Goal: Transaction & Acquisition: Purchase product/service

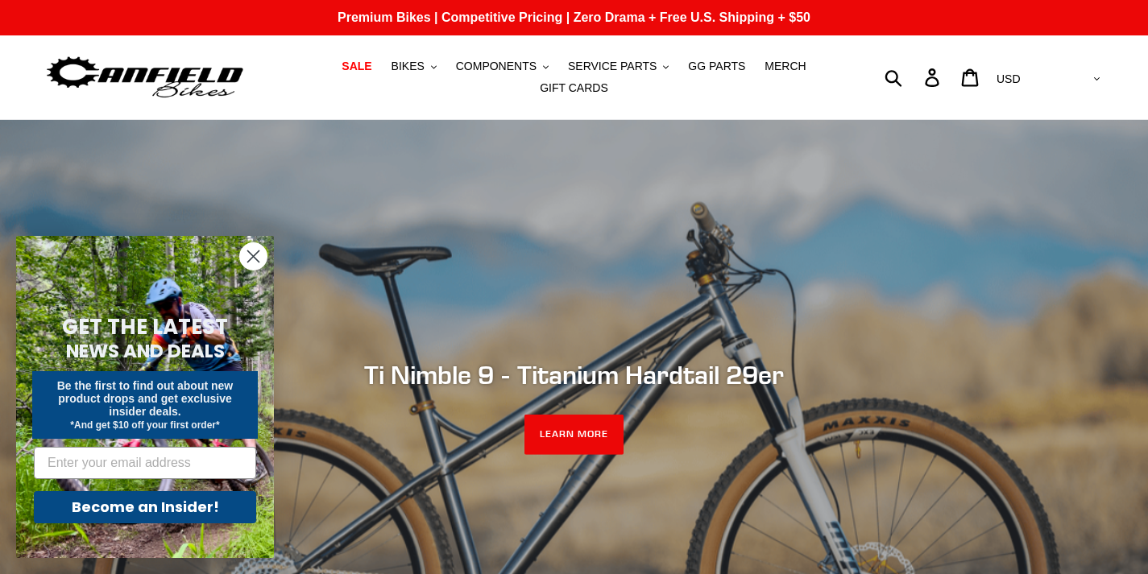
click at [249, 255] on circle "Close dialog" at bounding box center [253, 256] width 27 height 27
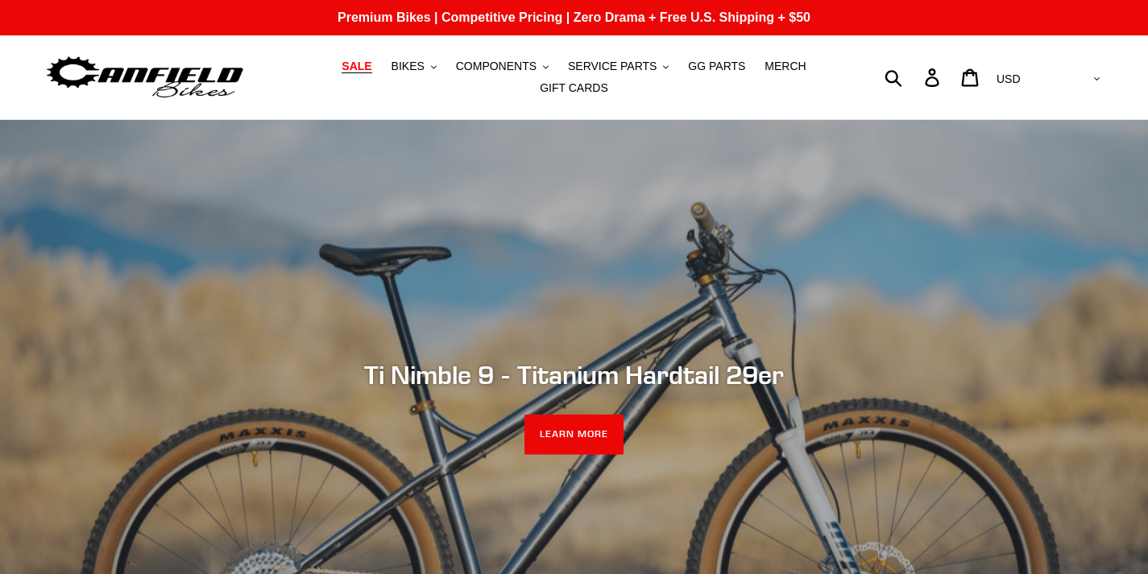
click at [342, 73] on span "SALE" at bounding box center [357, 67] width 30 height 14
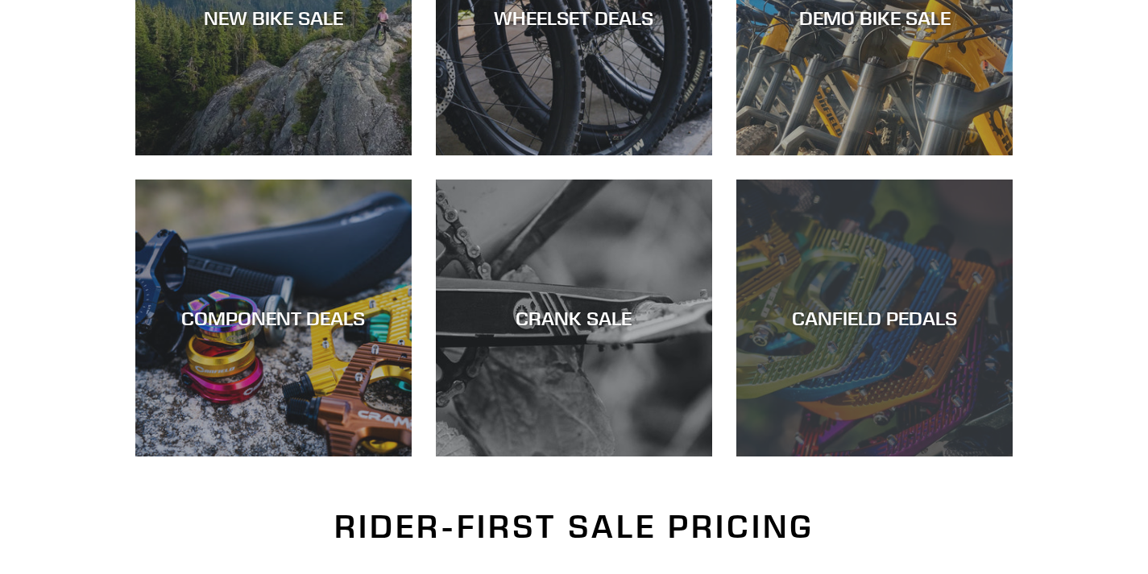
scroll to position [403, 0]
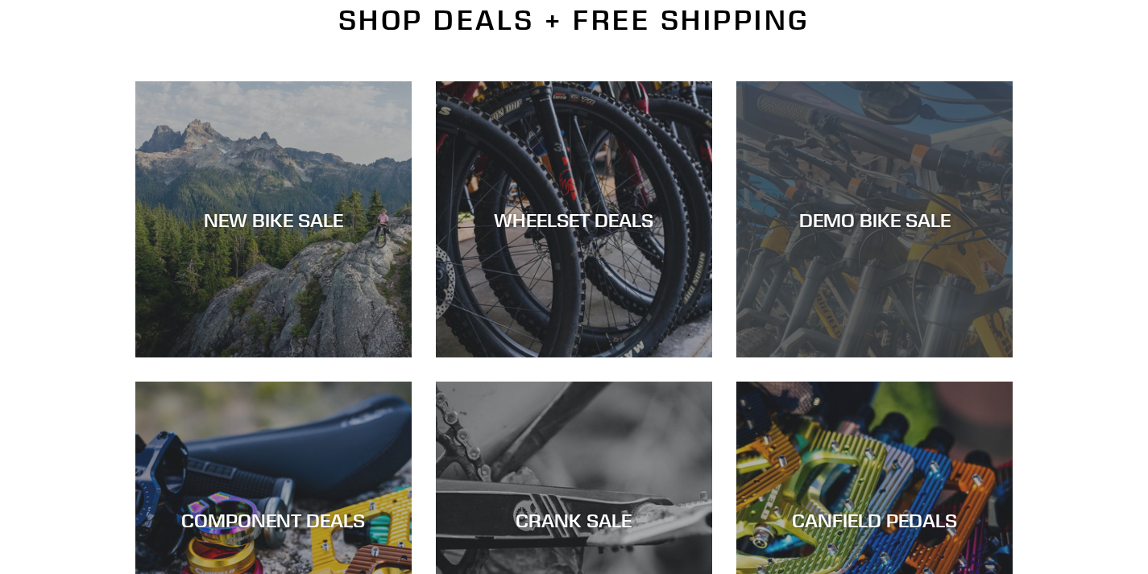
click at [885, 358] on div "DEMO BIKE SALE" at bounding box center [874, 358] width 276 height 0
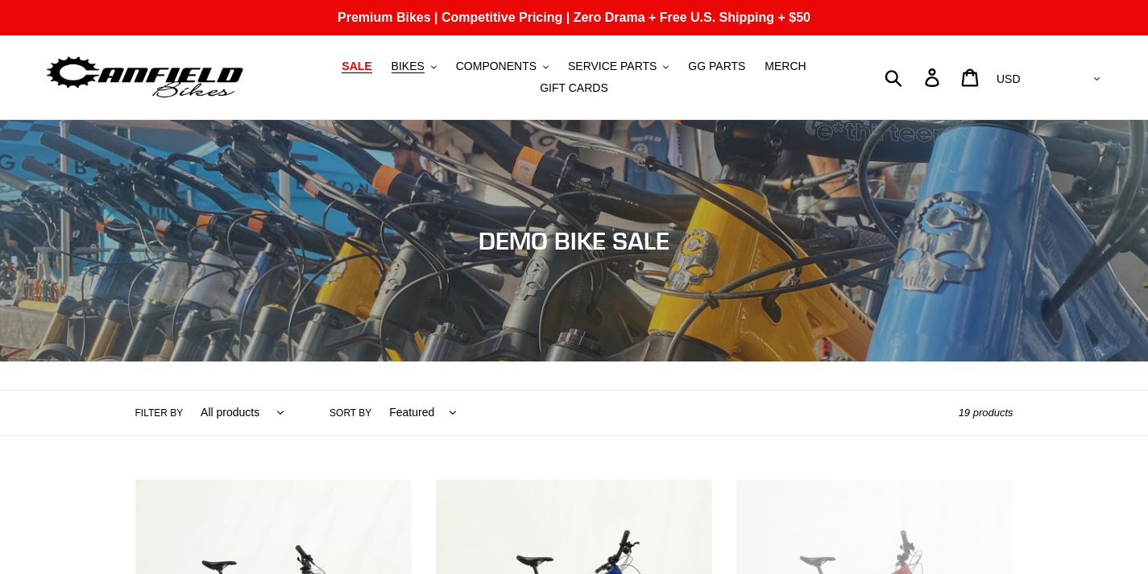
click at [345, 73] on span "SALE" at bounding box center [357, 67] width 30 height 14
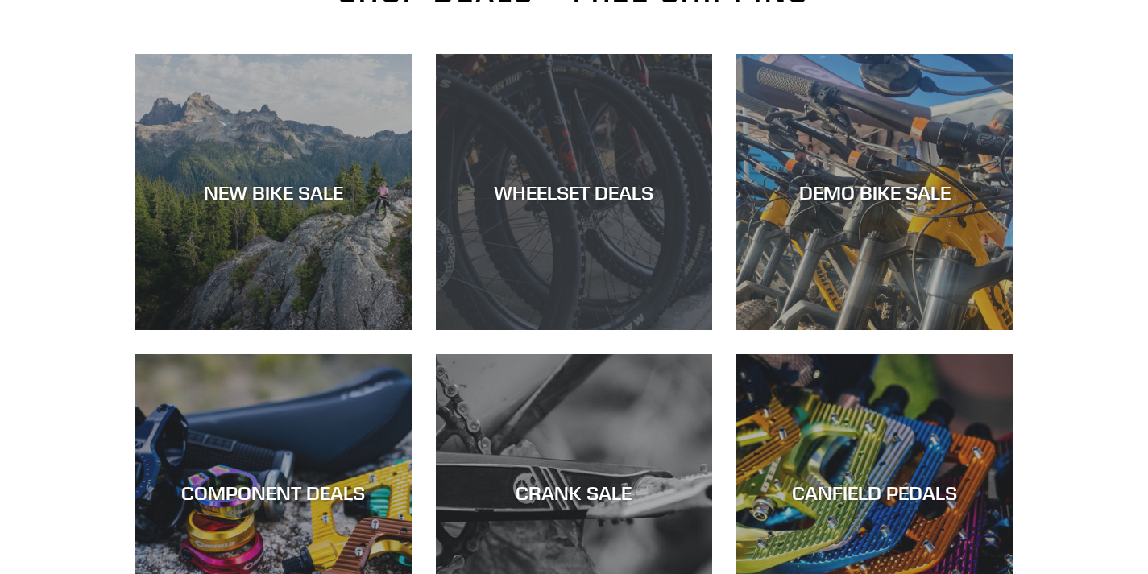
scroll to position [483, 0]
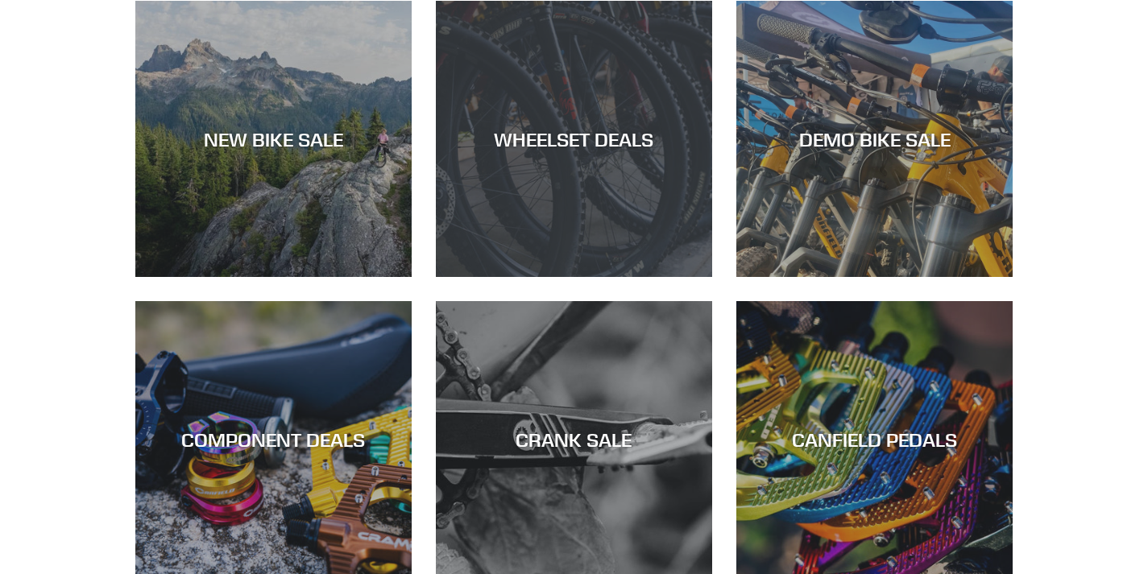
click at [556, 277] on div "WHEELSET DEALS" at bounding box center [574, 277] width 276 height 0
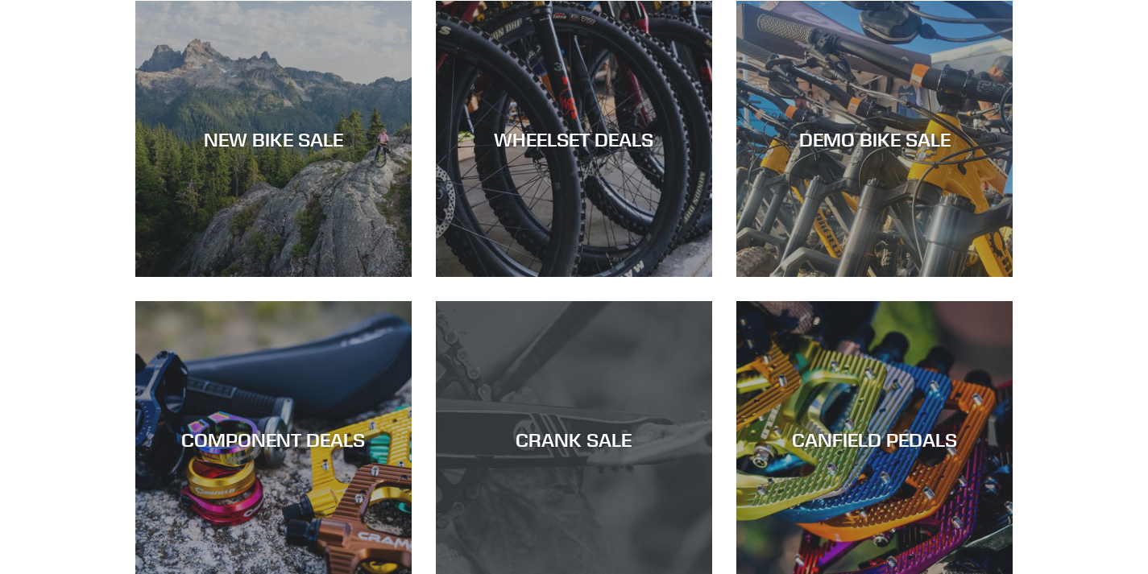
click at [640, 574] on div "CRANK SALE" at bounding box center [574, 579] width 276 height 0
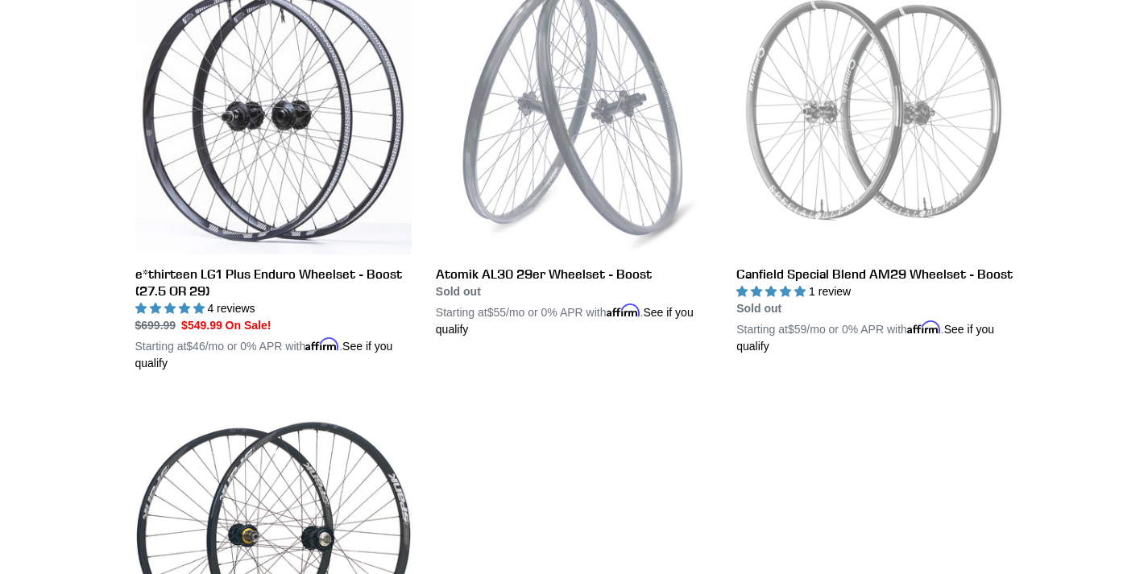
scroll to position [483, 0]
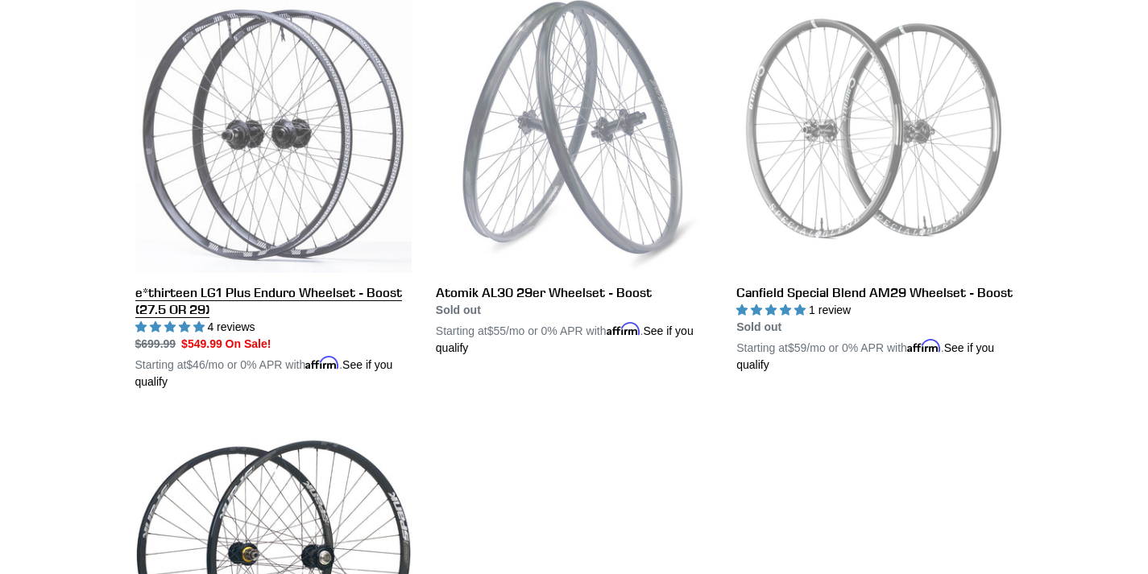
click at [325, 222] on link "e*thirteen LG1 Plus Enduro Wheelset - Boost (27.5 OR 29)" at bounding box center [273, 194] width 276 height 394
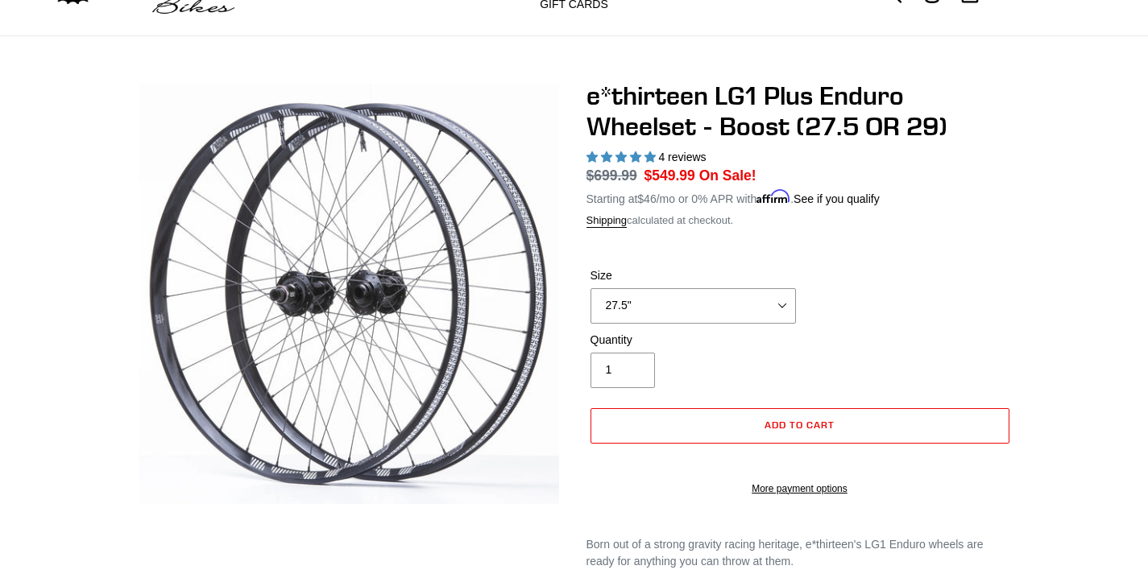
scroll to position [81, 0]
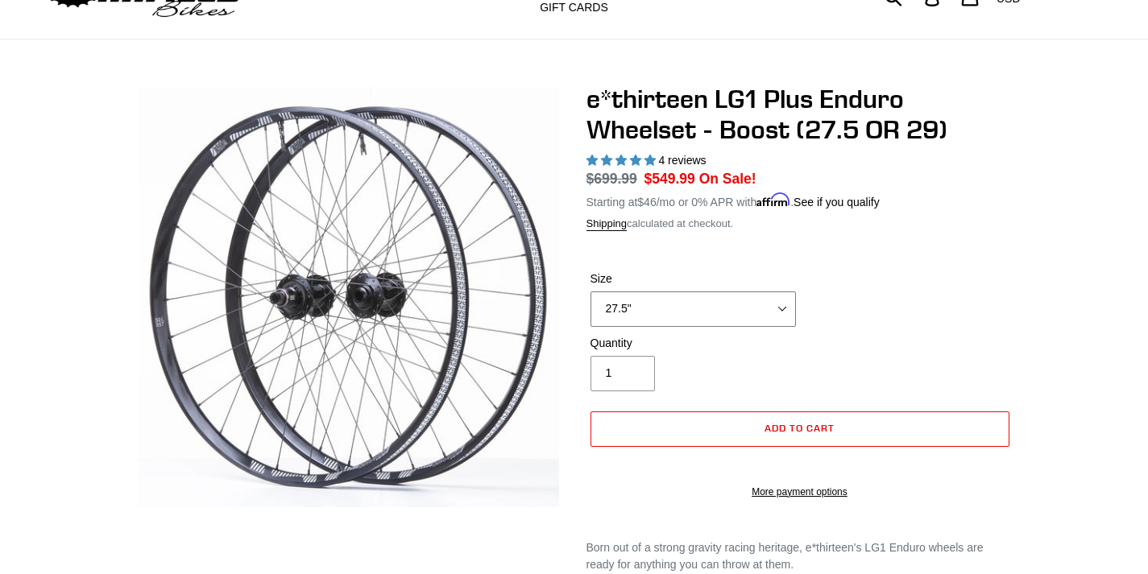
click at [784, 297] on select "27.5" 29"" at bounding box center [693, 309] width 205 height 35
click at [949, 248] on form "Size 27.5" 29" 27.5" 29" Quantity 1 Error Quantity must be 1 or more" at bounding box center [800, 380] width 427 height 271
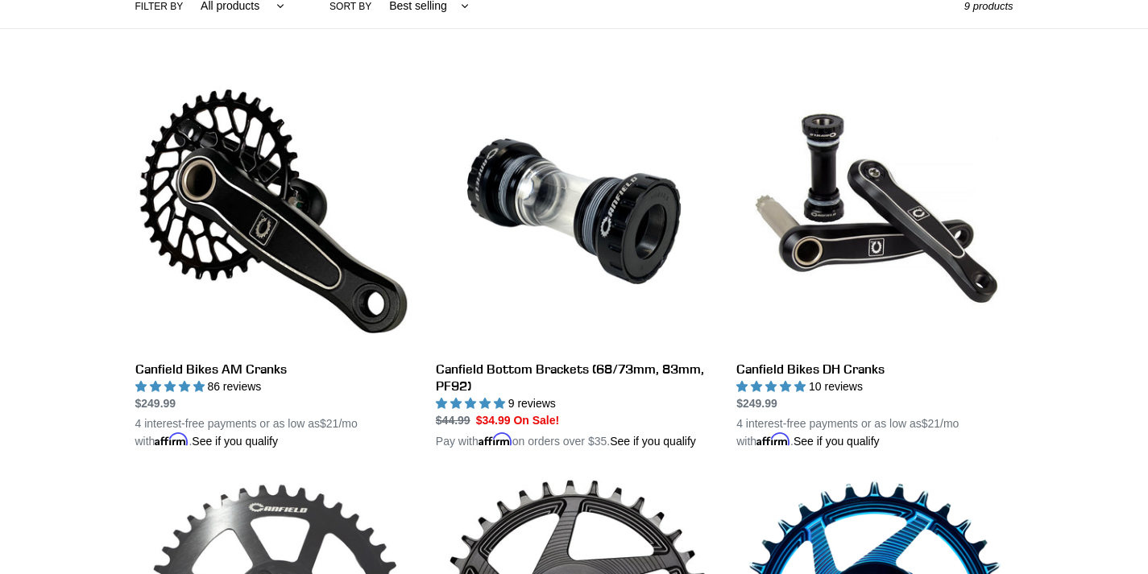
scroll to position [403, 0]
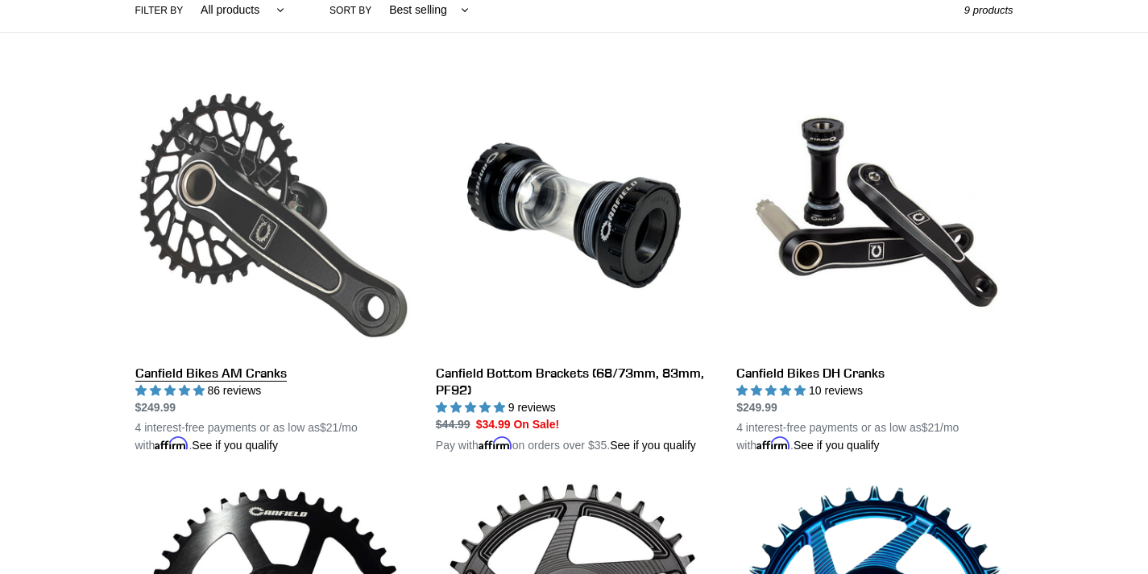
click at [227, 364] on link "Canfield Bikes AM Cranks" at bounding box center [273, 265] width 276 height 377
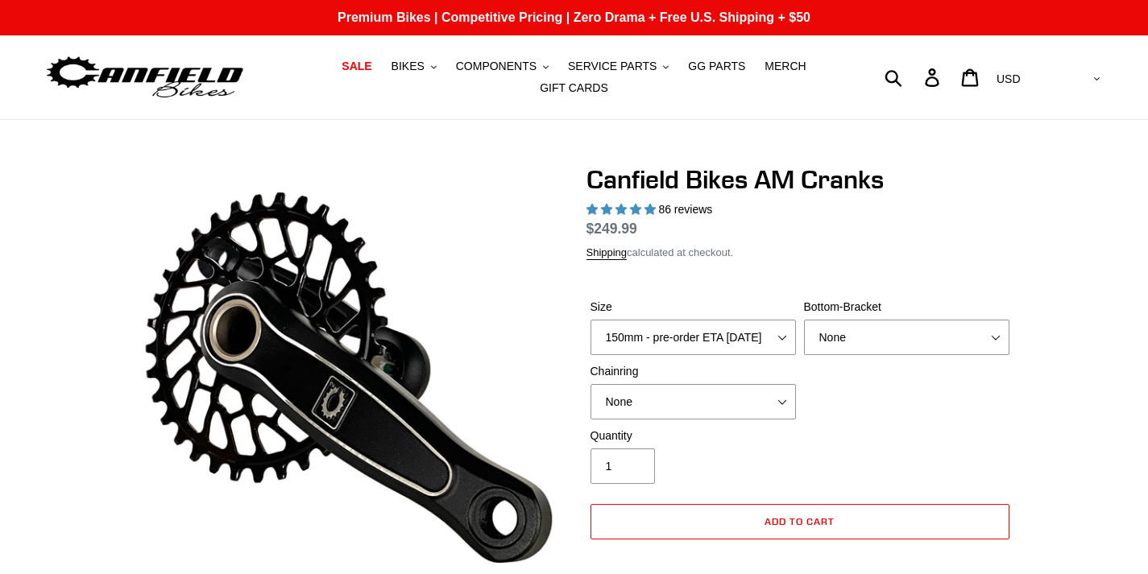
select select "highest-rating"
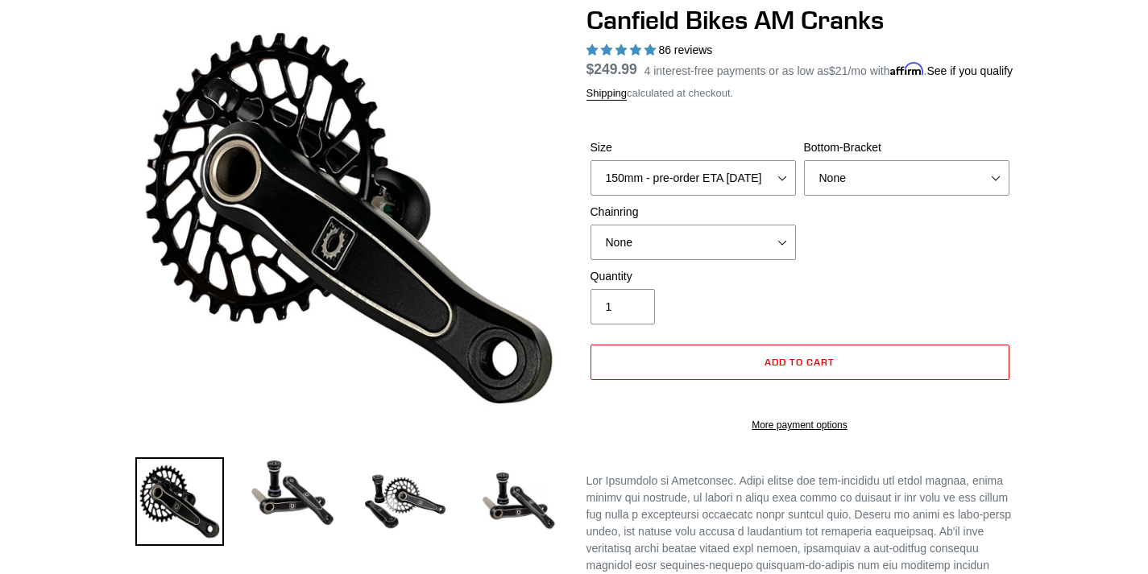
scroll to position [161, 0]
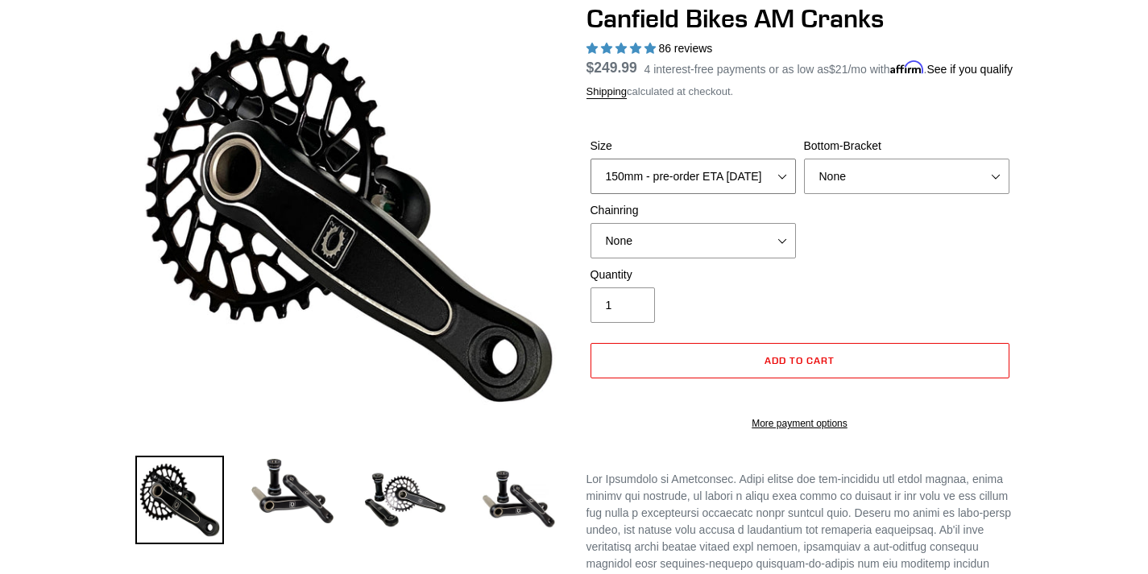
click at [780, 190] on select "150mm - pre-order ETA 9/30/25 155mm - pre-order ETA 9/30/25 160mm - pre-order E…" at bounding box center [693, 176] width 205 height 35
select select "165mm - pre-order ETA 9/30/25"
click at [591, 168] on select "150mm - pre-order ETA 9/30/25 155mm - pre-order ETA 9/30/25 160mm - pre-order E…" at bounding box center [693, 176] width 205 height 35
click at [987, 187] on select "None BSA Threaded 68/73mm Press Fit PF92" at bounding box center [906, 176] width 205 height 35
select select "BSA Threaded 68/73mm"
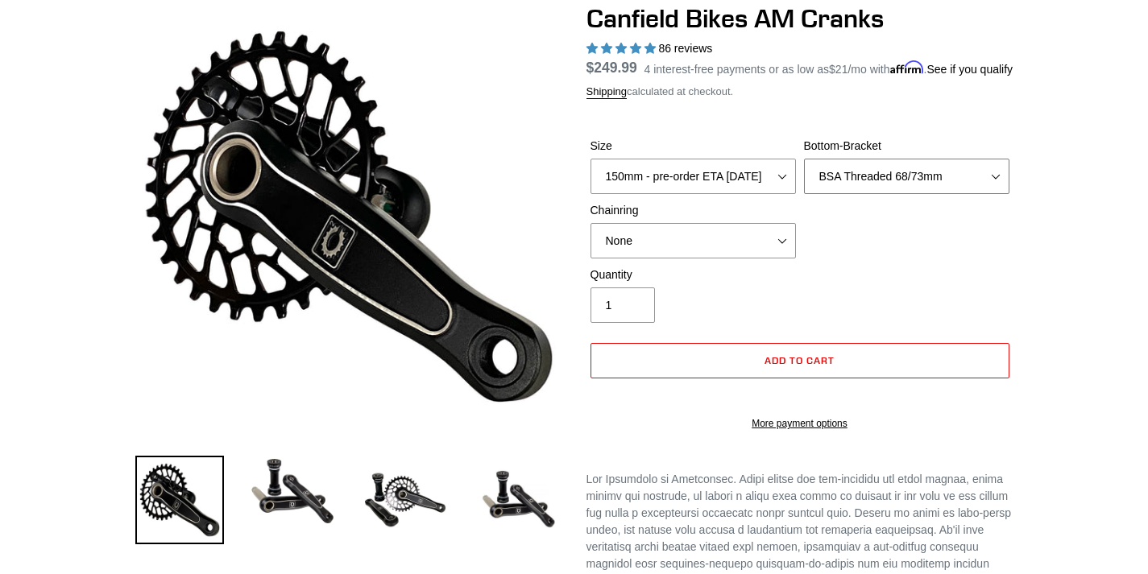
click at [804, 168] on select "None BSA Threaded 68/73mm Press Fit PF92" at bounding box center [906, 176] width 205 height 35
click at [792, 255] on select "None 30t Round (Boost 148) 30t Oval (Boost 148) 32t Round (Boost 148) 32t Oval …" at bounding box center [693, 240] width 205 height 35
click at [848, 263] on div "Size 150mm - pre-order ETA 9/30/25 155mm - pre-order ETA 9/30/25 160mm - pre-or…" at bounding box center [800, 202] width 427 height 129
click at [783, 254] on select "None 30t Round (Boost 148) 30t Oval (Boost 148) 32t Round (Boost 148) 32t Oval …" at bounding box center [693, 240] width 205 height 35
select select "32t Oval (Boost 148)"
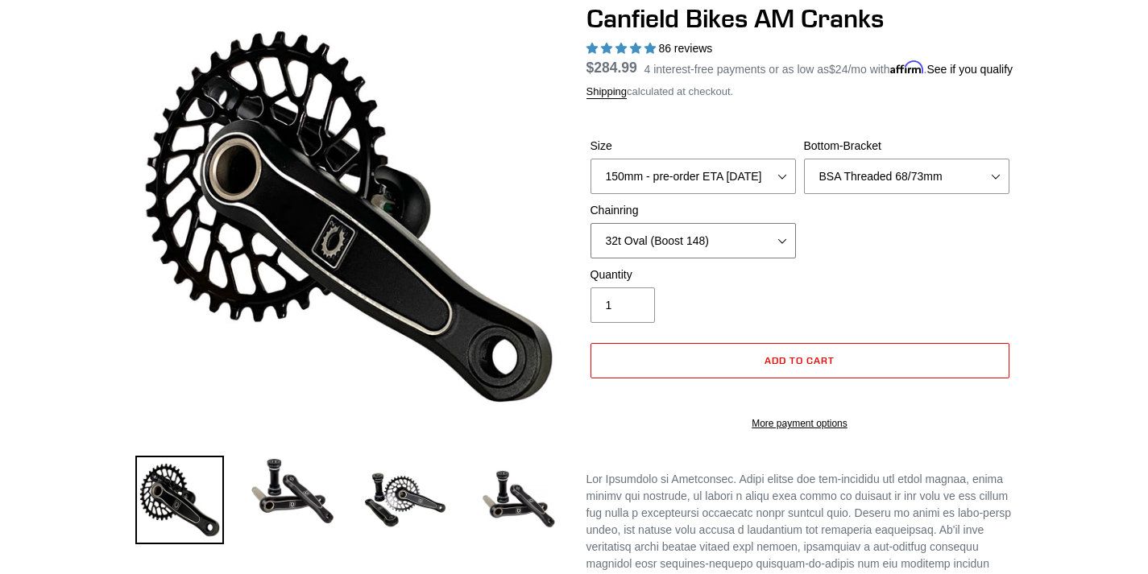
click at [591, 233] on select "None 30t Round (Boost 148) 30t Oval (Boost 148) 32t Round (Boost 148) 32t Oval …" at bounding box center [693, 240] width 205 height 35
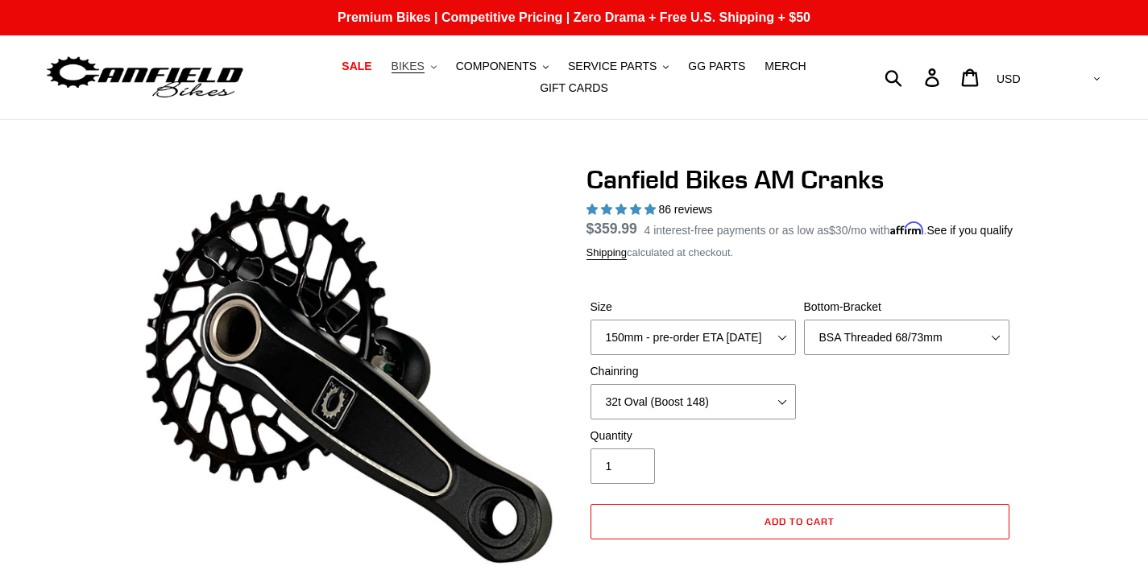
click at [431, 70] on icon ".cls-1{fill:#231f20}" at bounding box center [434, 67] width 6 height 6
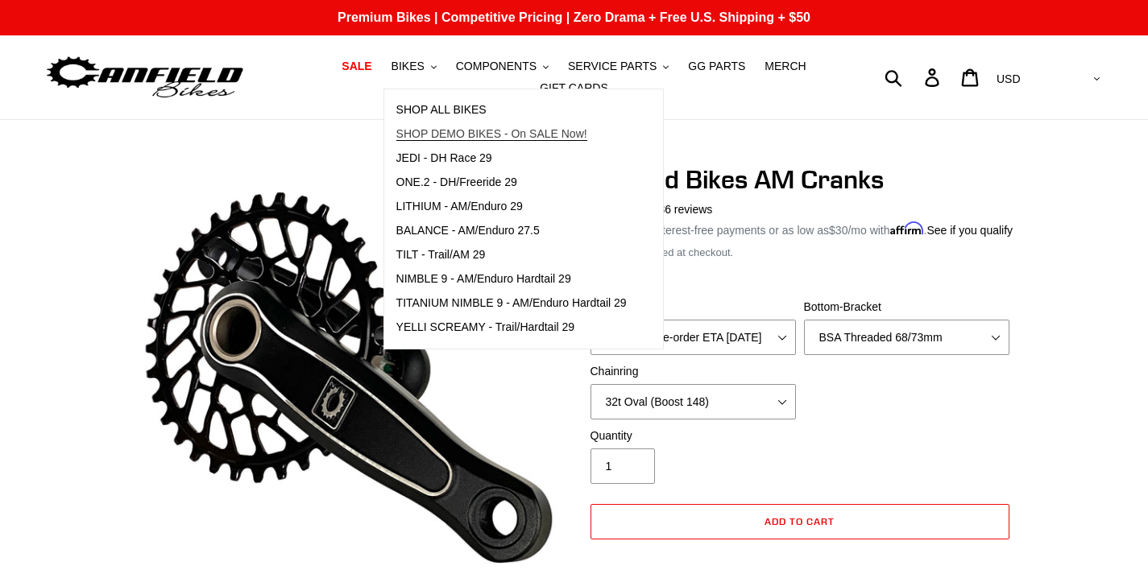
click at [408, 139] on span "SHOP DEMO BIKES - On SALE Now!" at bounding box center [491, 134] width 191 height 14
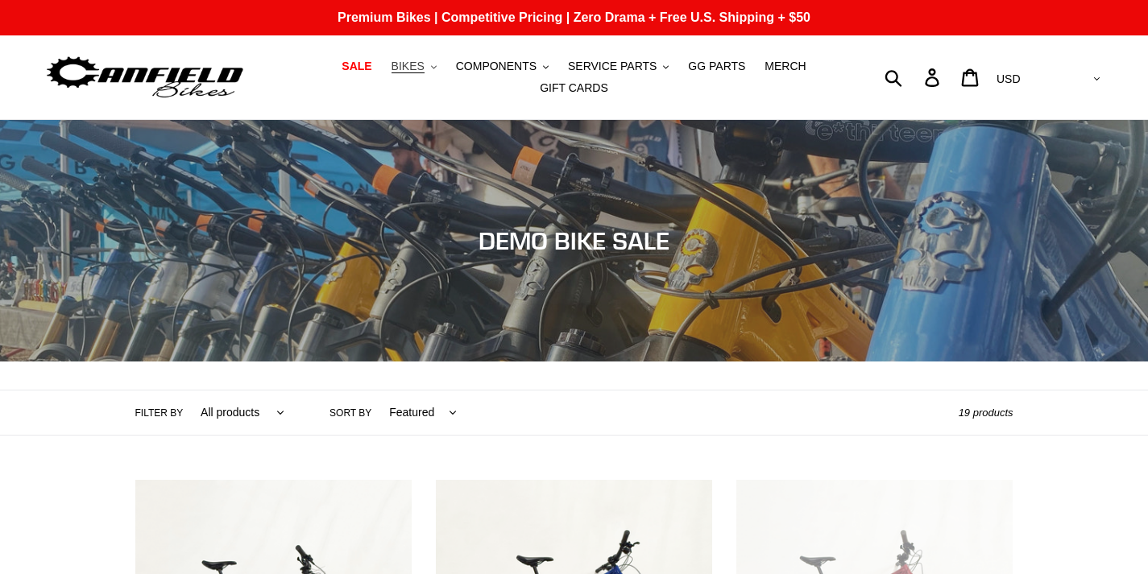
click at [399, 76] on button "BIKES .cls-1{fill:#231f20}" at bounding box center [414, 67] width 61 height 22
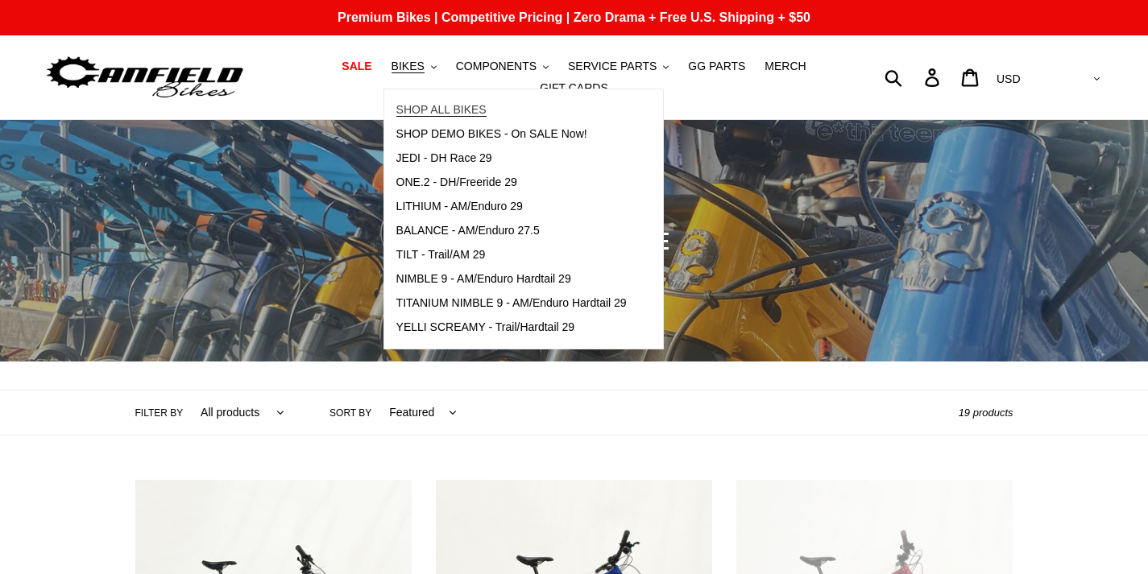
click at [406, 117] on span "SHOP ALL BIKES" at bounding box center [441, 110] width 90 height 14
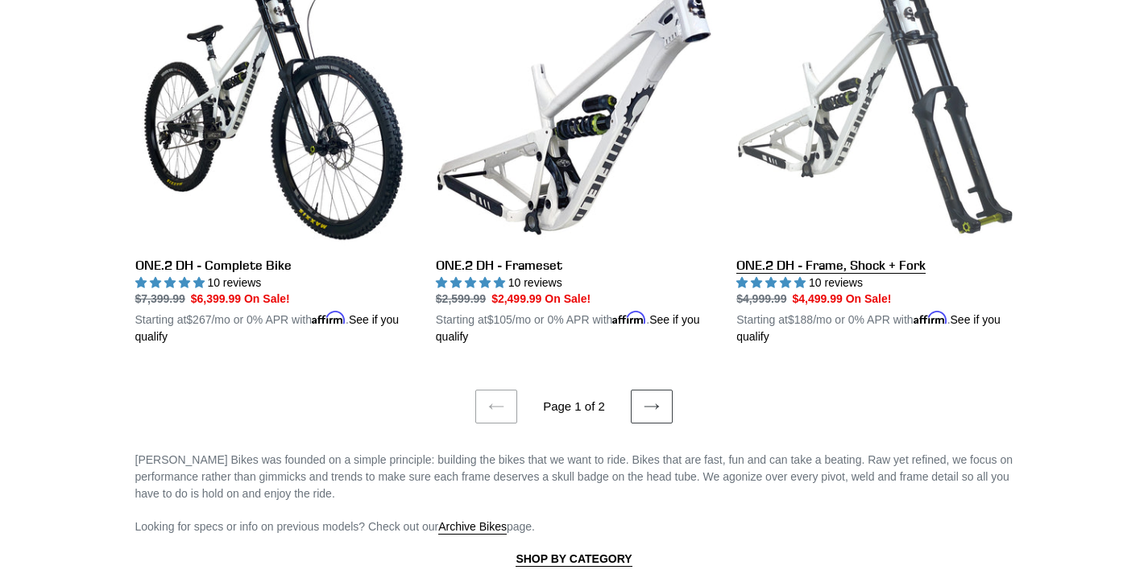
scroll to position [3384, 0]
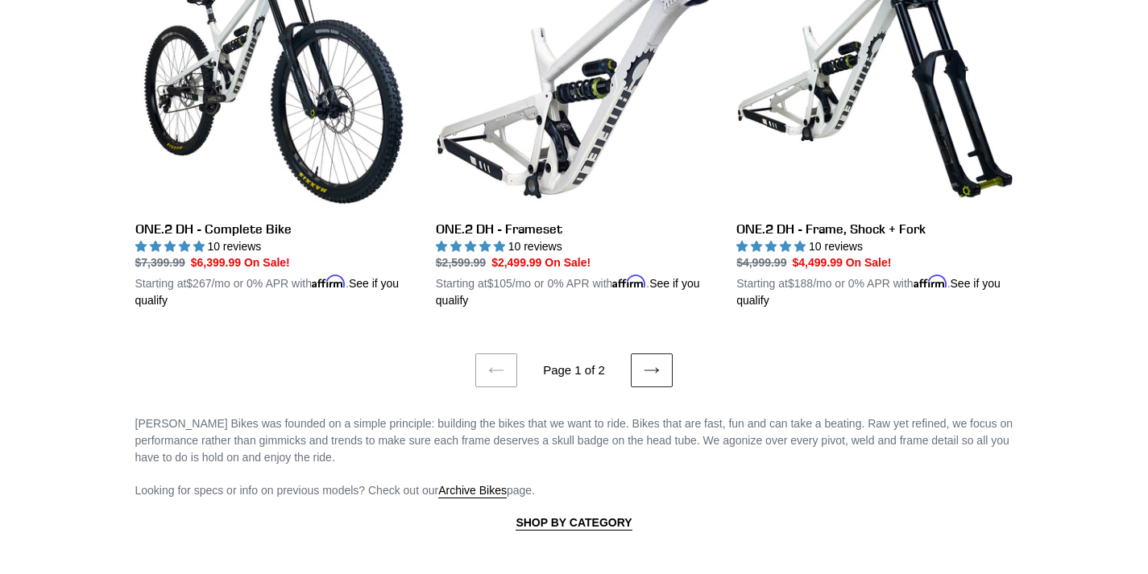
click at [634, 354] on link "Next page" at bounding box center [652, 371] width 42 height 34
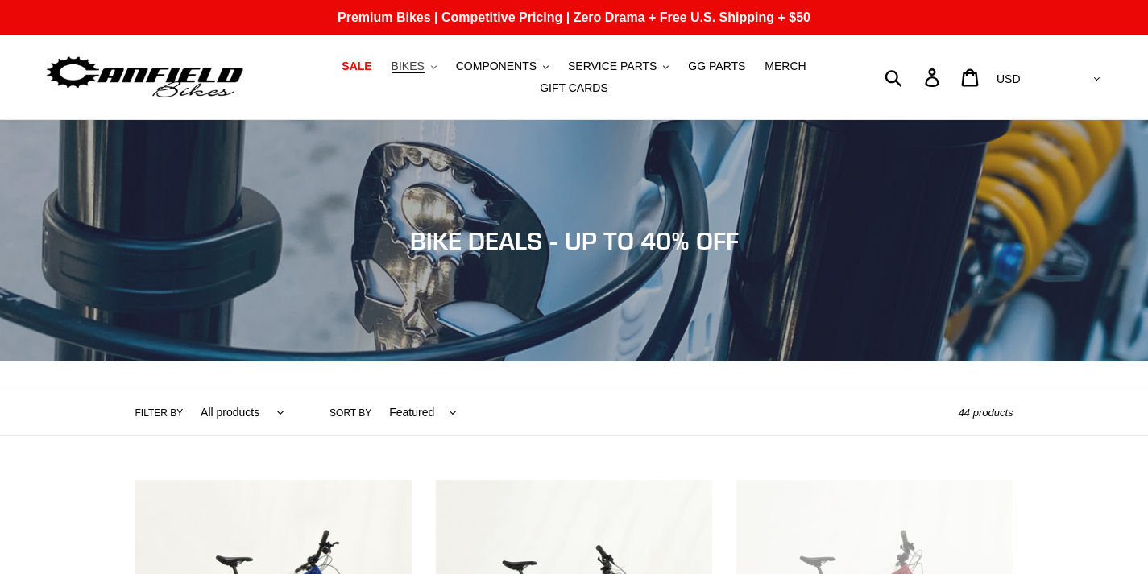
click at [431, 70] on icon ".cls-1{fill:#231f20}" at bounding box center [434, 67] width 6 height 6
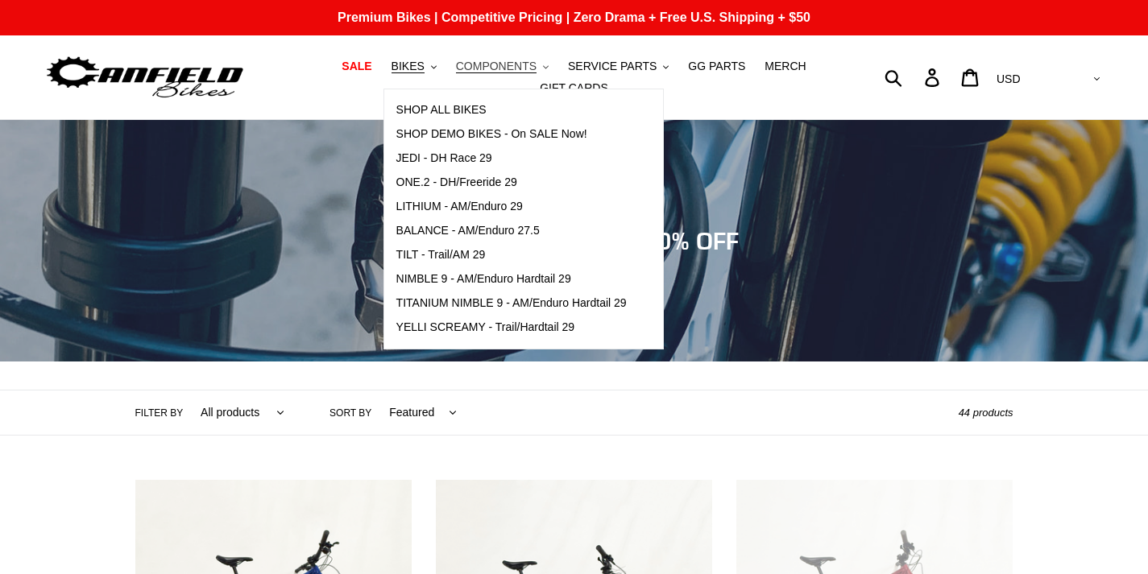
click at [543, 70] on icon ".cls-1{fill:#231f20}" at bounding box center [546, 67] width 6 height 6
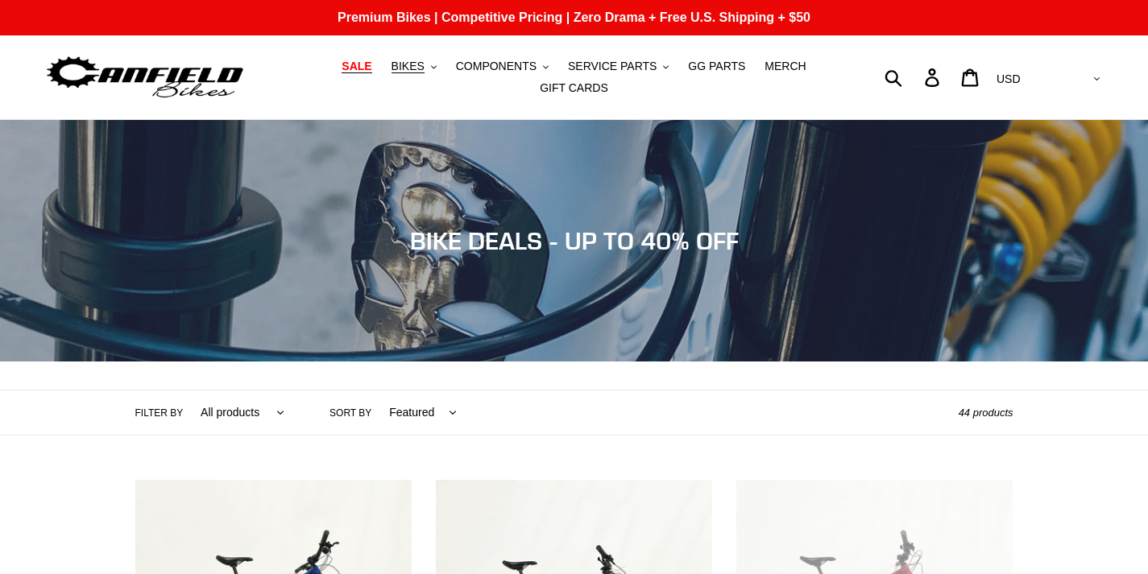
click at [346, 73] on span "SALE" at bounding box center [357, 67] width 30 height 14
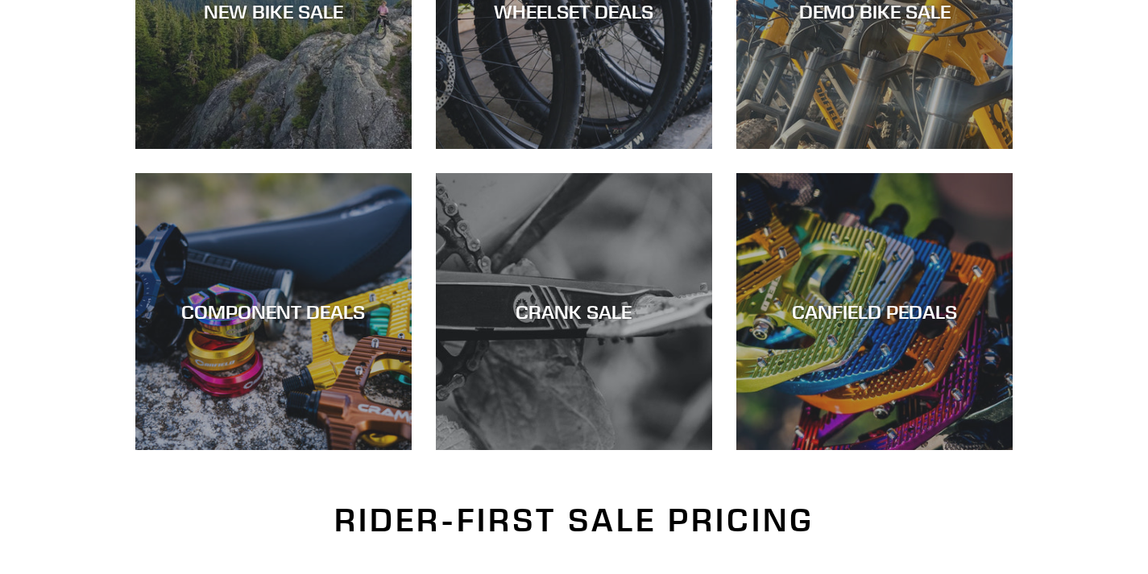
scroll to position [564, 0]
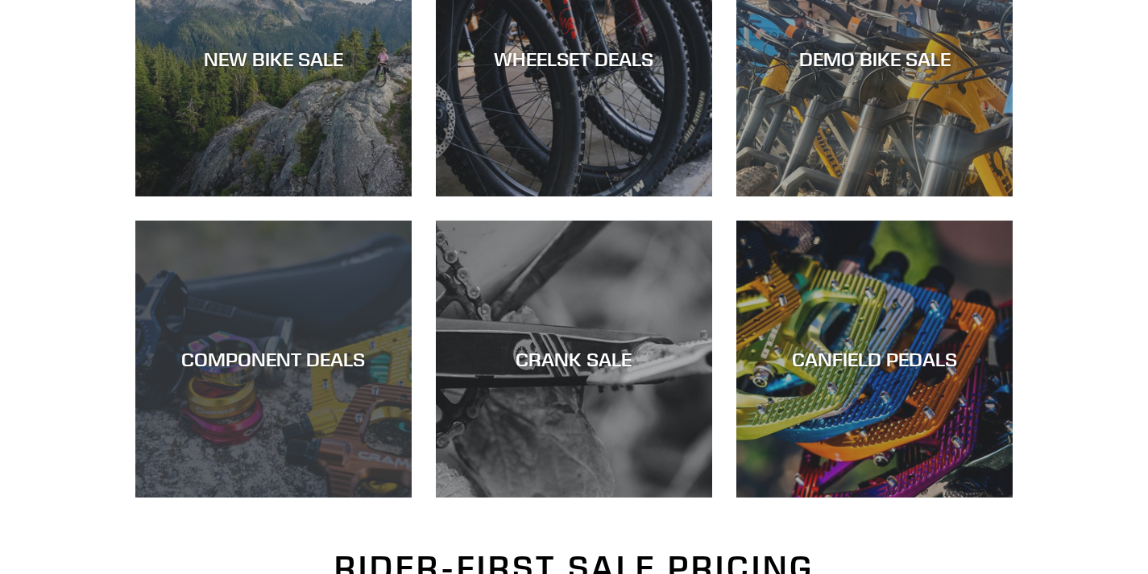
click at [286, 498] on div "COMPONENT DEALS" at bounding box center [273, 498] width 276 height 0
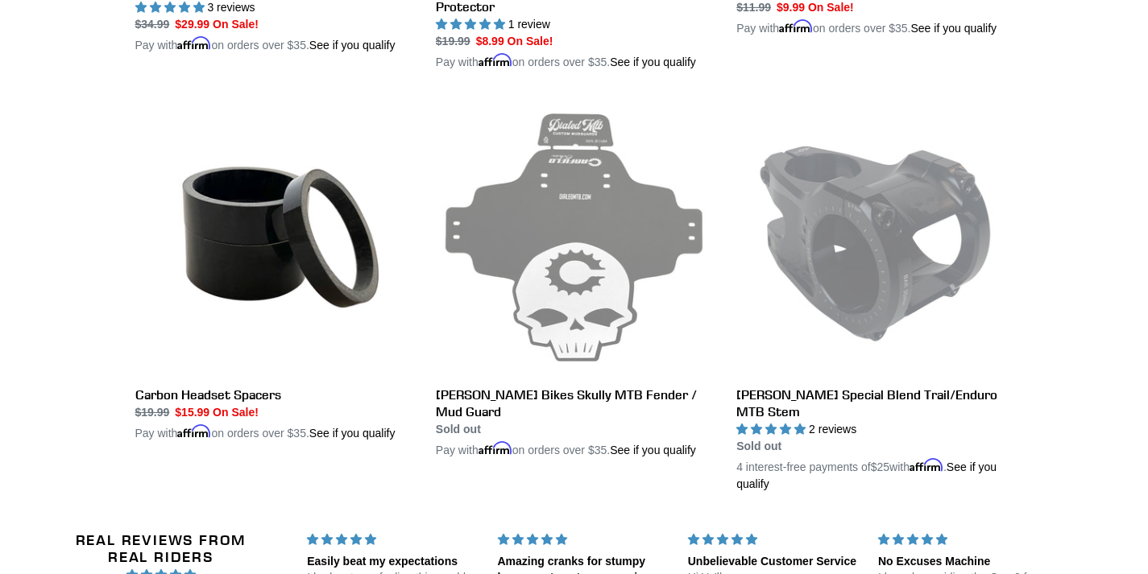
scroll to position [3384, 0]
